Goal: Information Seeking & Learning: Learn about a topic

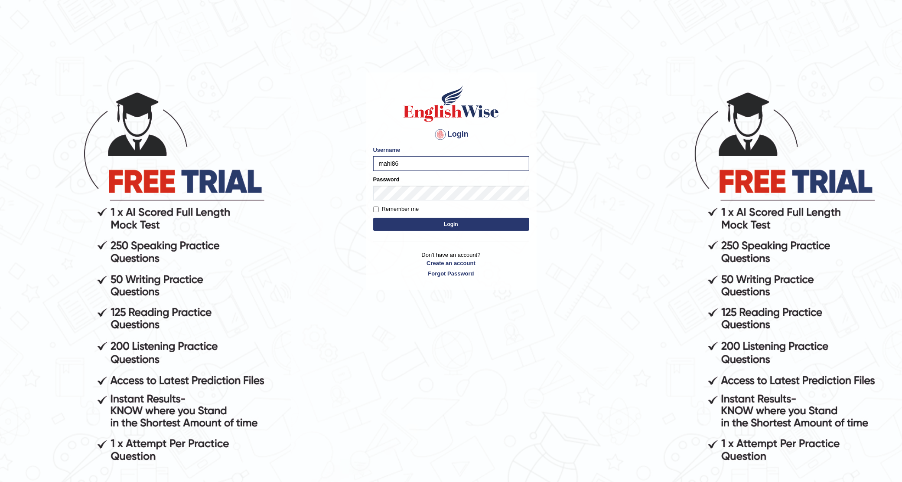
click at [373, 218] on button "Login" at bounding box center [451, 224] width 156 height 13
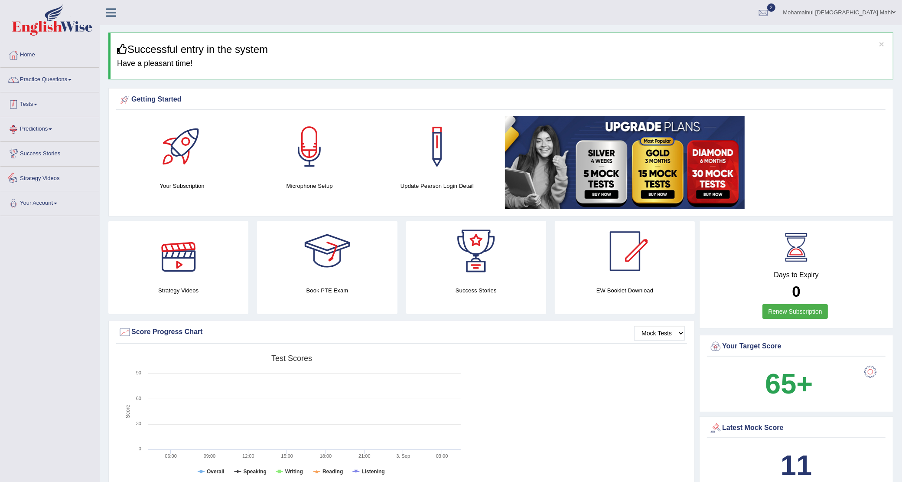
click at [59, 83] on link "Practice Questions" at bounding box center [49, 79] width 99 height 22
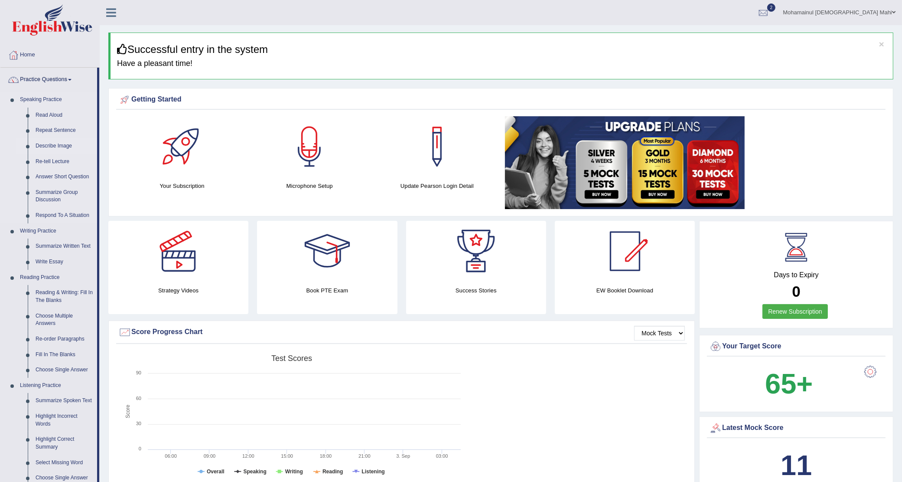
click at [61, 144] on link "Describe Image" at bounding box center [64, 146] width 65 height 16
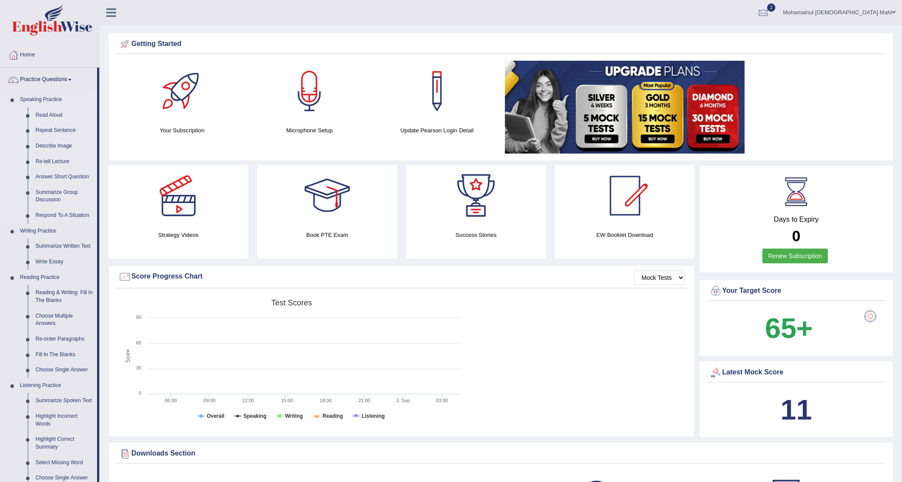
click at [57, 115] on link "Read Aloud" at bounding box center [64, 116] width 65 height 16
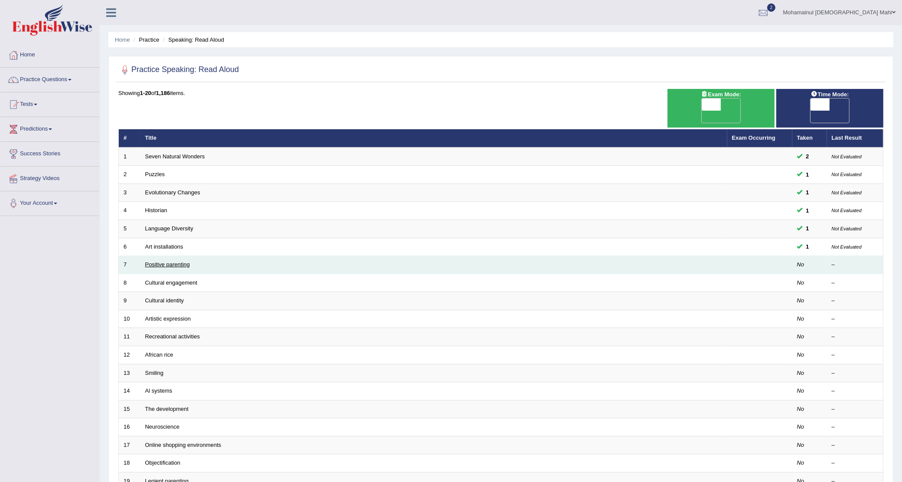
click at [168, 261] on link "Positive parenting" at bounding box center [167, 264] width 45 height 7
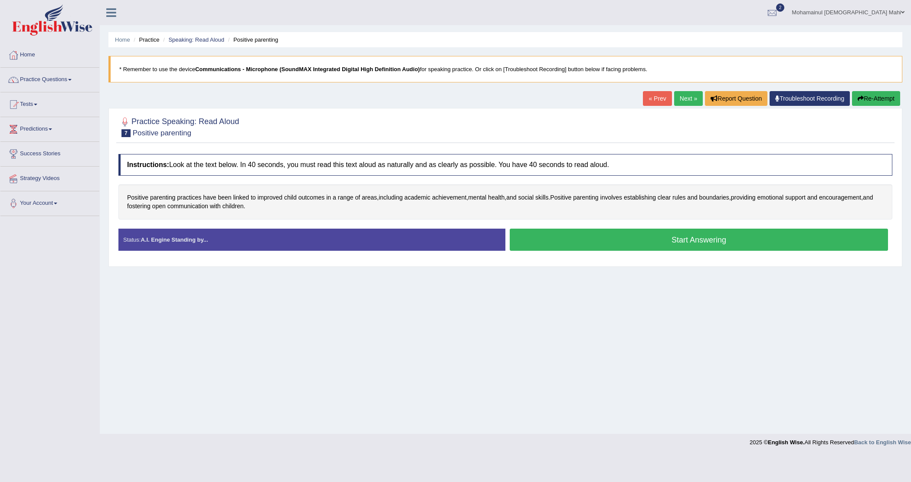
click at [559, 234] on button "Start Answering" at bounding box center [698, 239] width 378 height 22
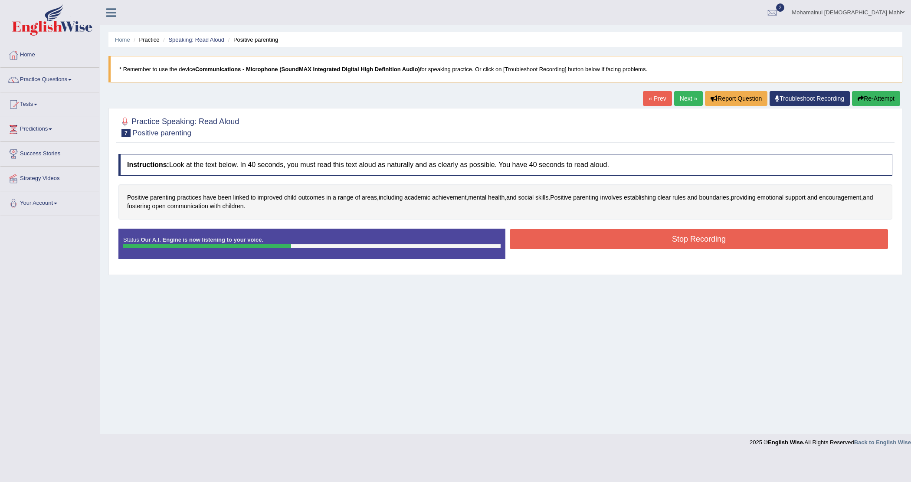
click at [705, 238] on button "Stop Recording" at bounding box center [698, 239] width 378 height 20
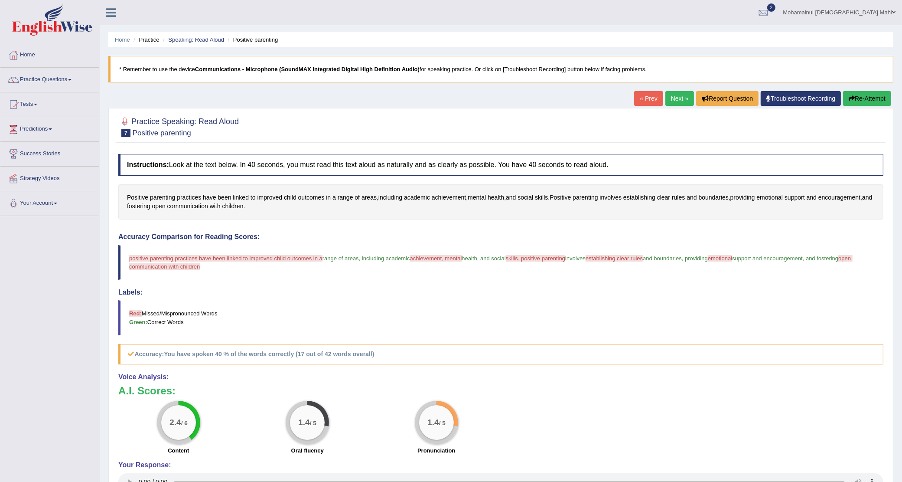
click at [859, 100] on button "Re-Attempt" at bounding box center [867, 98] width 48 height 15
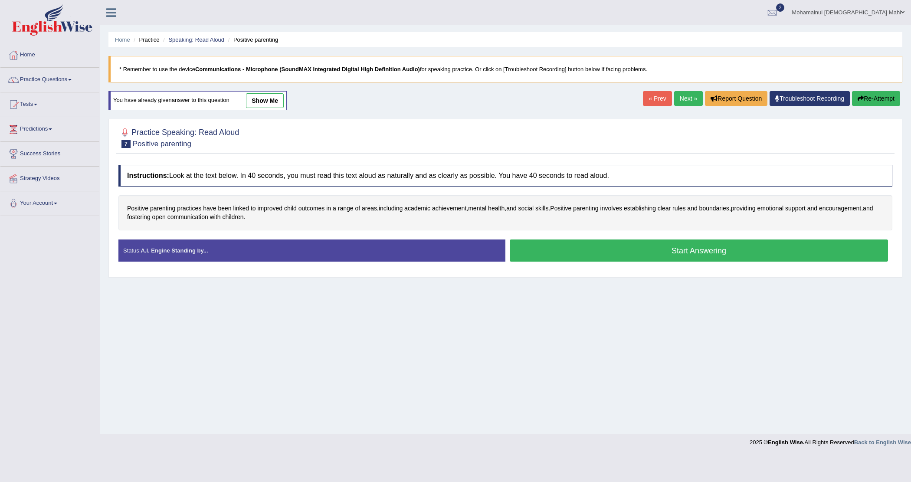
click at [653, 246] on button "Start Answering" at bounding box center [698, 250] width 378 height 22
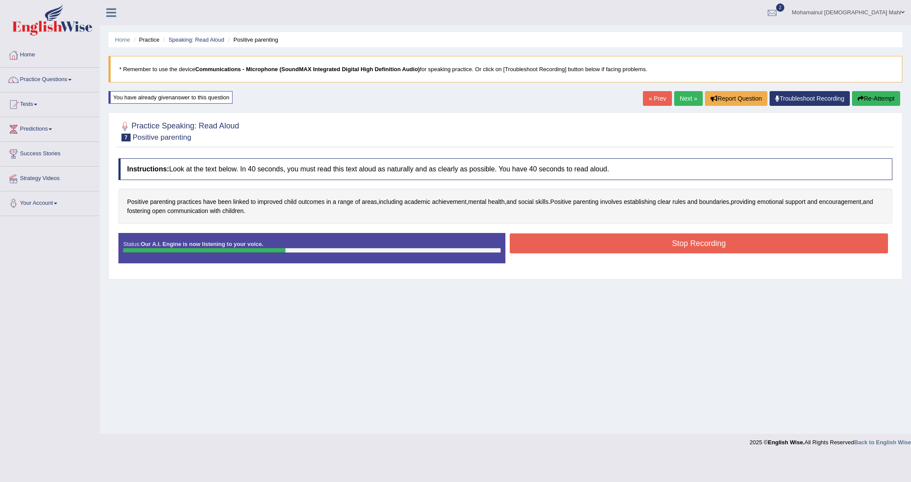
click at [655, 249] on button "Stop Recording" at bounding box center [698, 243] width 378 height 20
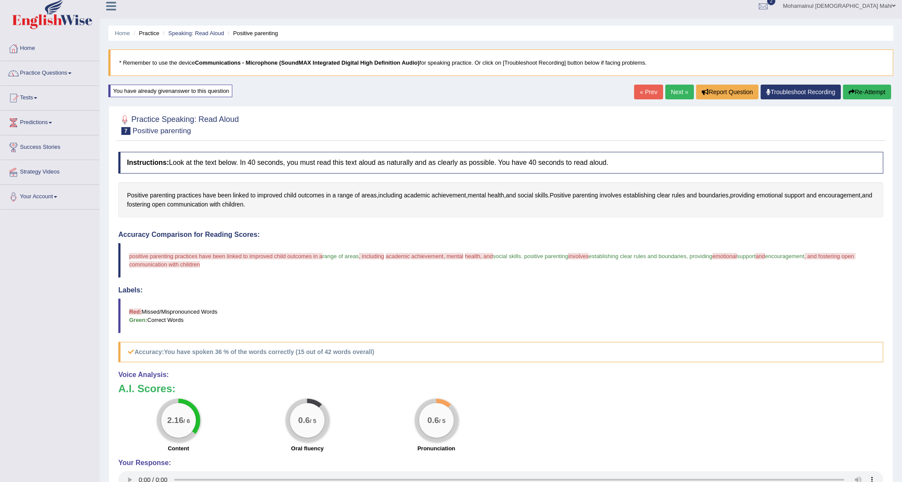
scroll to position [91, 0]
